Goal: Navigation & Orientation: Find specific page/section

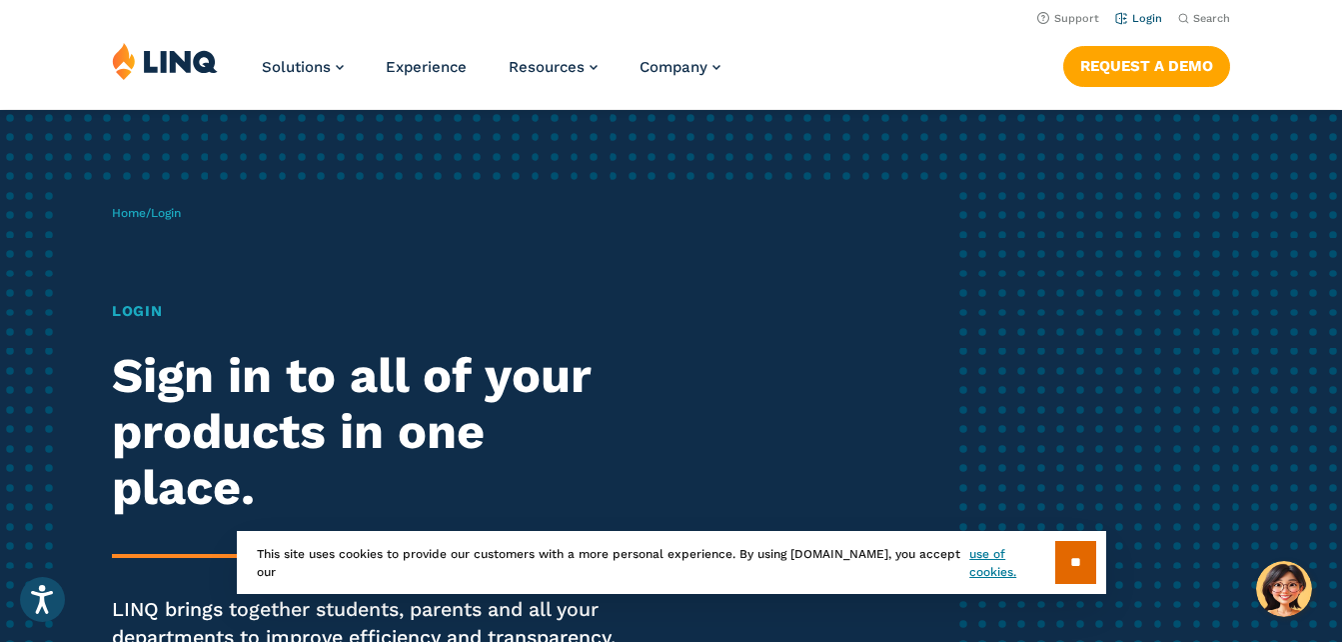
click at [1140, 20] on link "Login" at bounding box center [1138, 18] width 47 height 13
click at [1086, 563] on input "**" at bounding box center [1075, 562] width 41 height 43
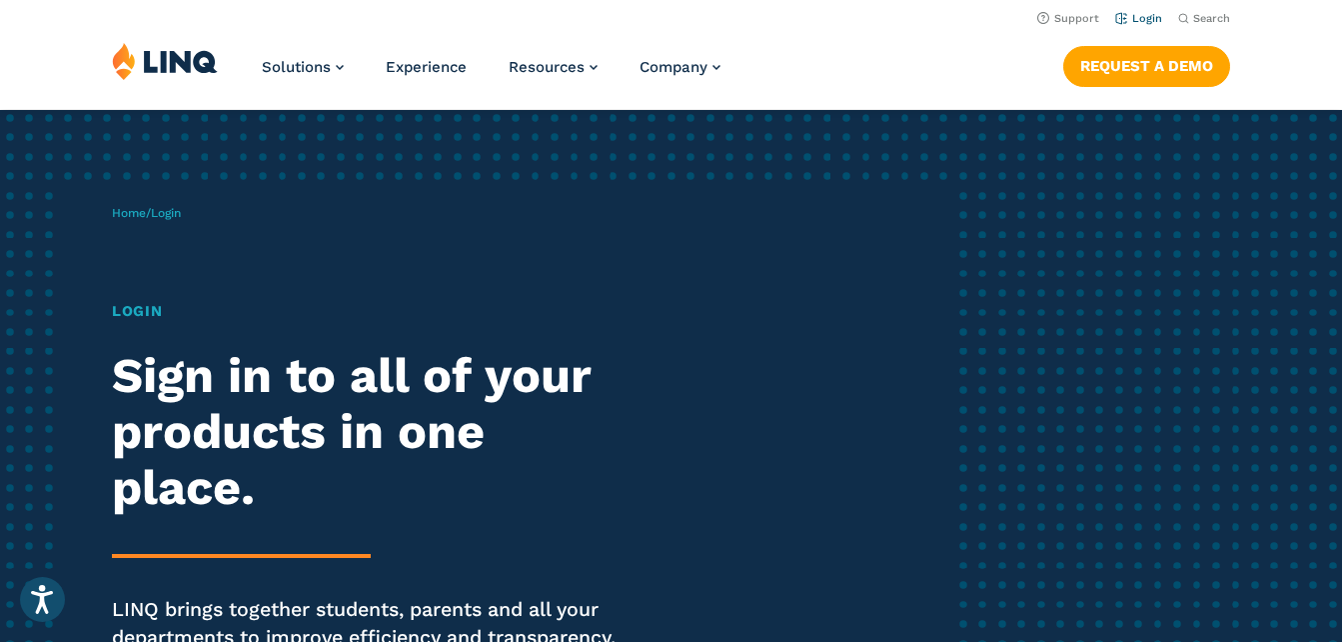
click at [1139, 18] on link "Login" at bounding box center [1138, 18] width 47 height 13
click at [1133, 24] on link "Login" at bounding box center [1138, 18] width 47 height 13
click at [1146, 16] on link "Login" at bounding box center [1138, 18] width 47 height 13
click at [517, 269] on div "Home / Login Login Sign in to all of your products in one place. LINQ brings to…" at bounding box center [531, 456] width 838 height 552
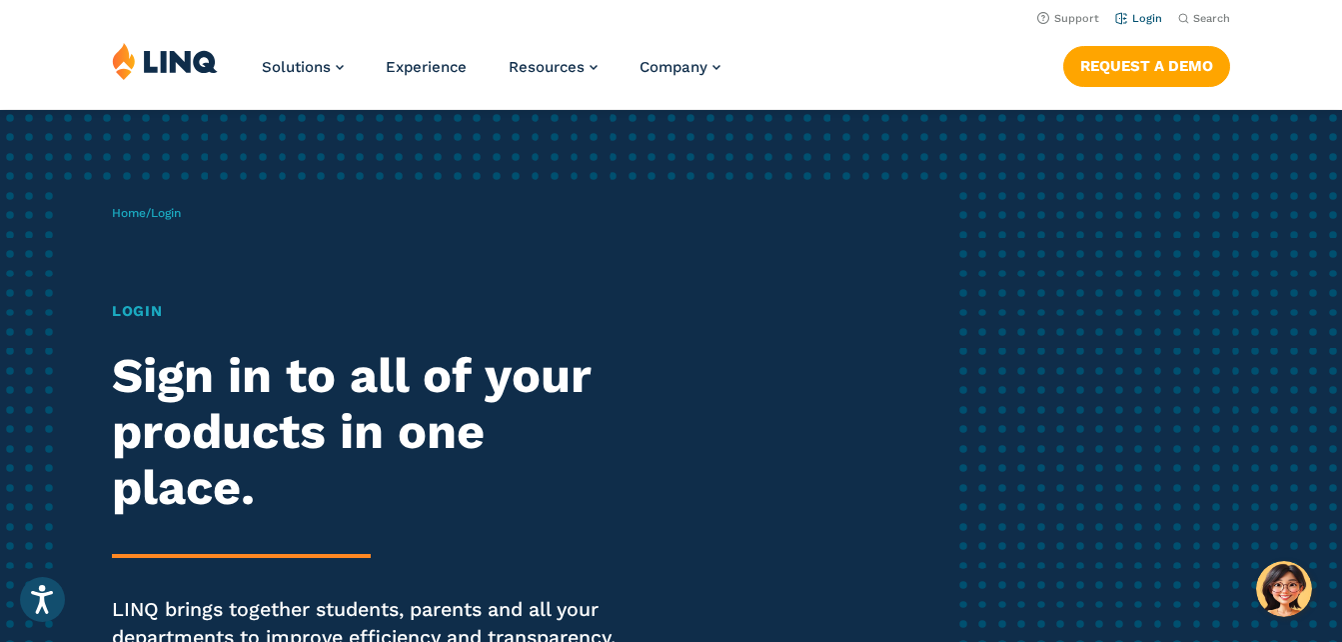
click at [1153, 24] on link "Login" at bounding box center [1138, 18] width 47 height 13
click at [1129, 13] on link "Login" at bounding box center [1138, 18] width 47 height 13
click at [1149, 16] on link "Login" at bounding box center [1138, 18] width 47 height 13
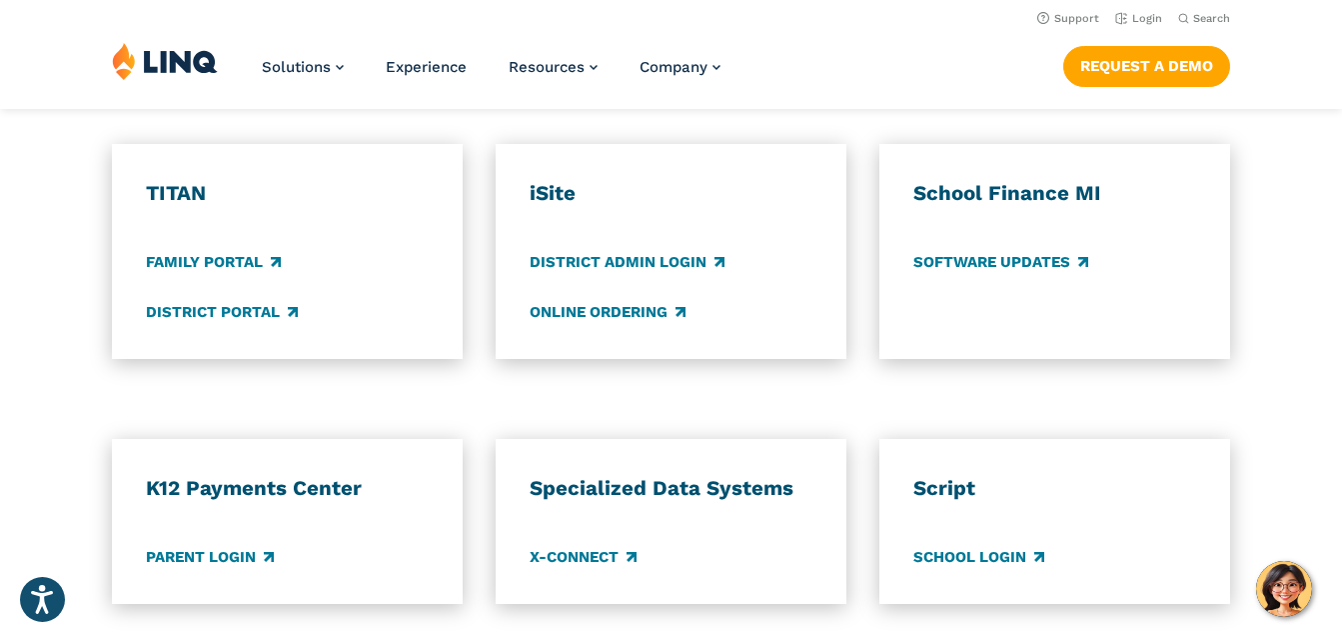
scroll to position [1484, 0]
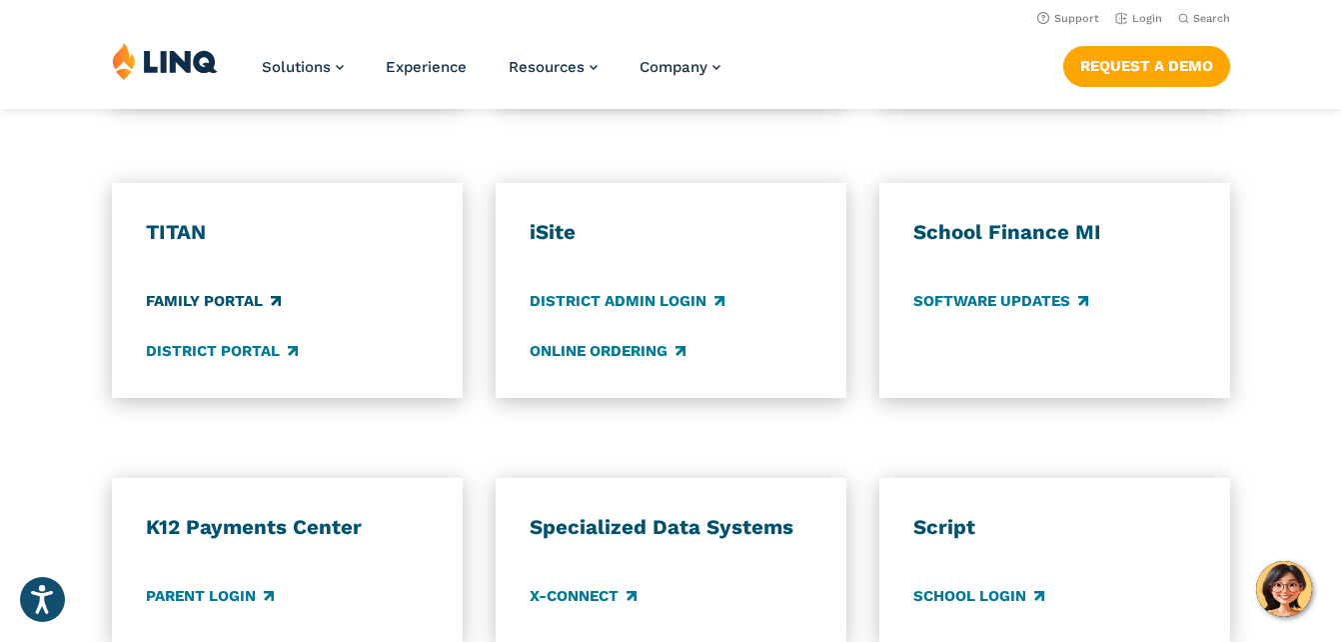
click at [164, 311] on link "Family Portal" at bounding box center [213, 302] width 135 height 22
